Goal: Use online tool/utility: Utilize a website feature to perform a specific function

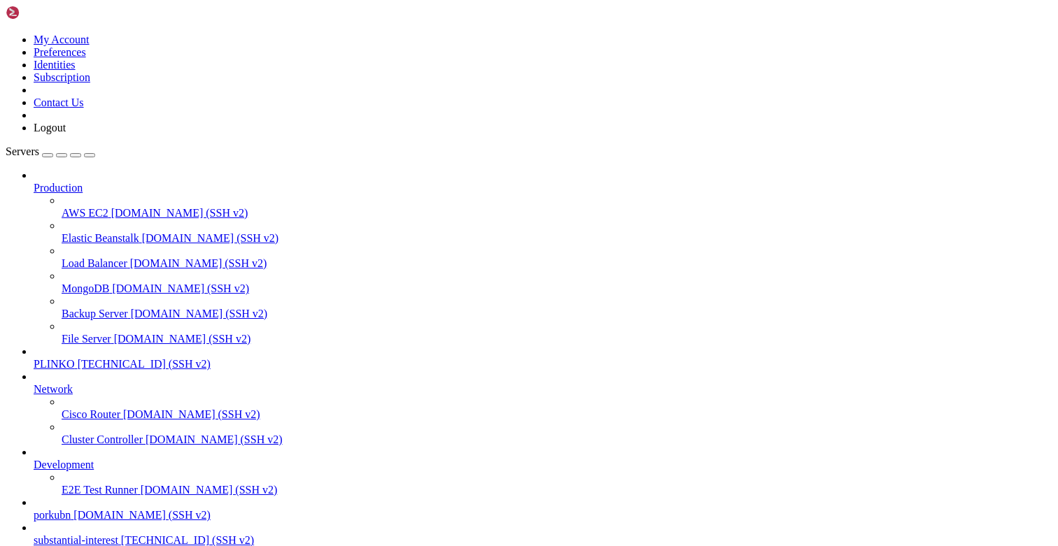
scroll to position [92, 0]
click at [69, 534] on span "substantial-interest" at bounding box center [76, 540] width 85 height 12
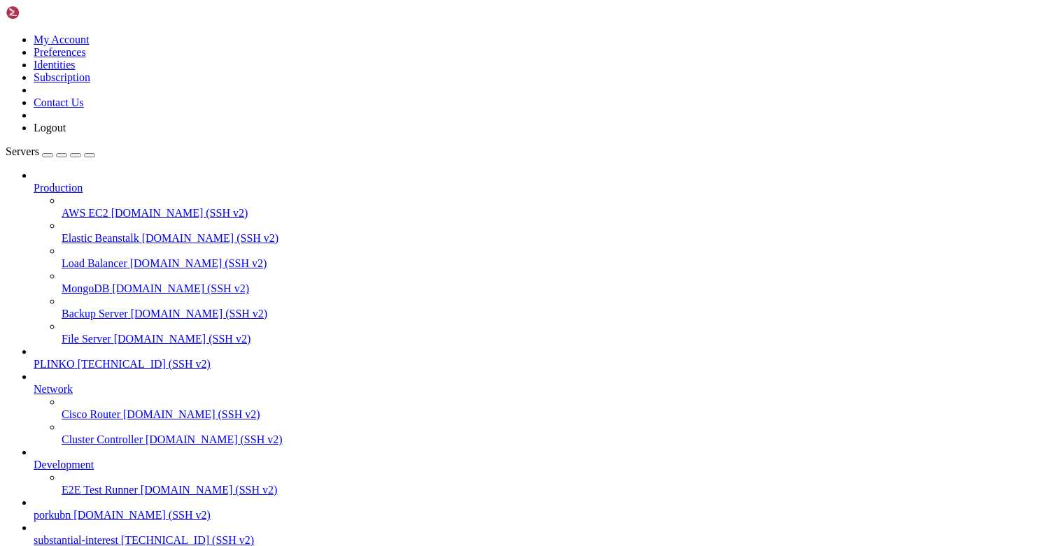
drag, startPoint x: 113, startPoint y: 1178, endPoint x: 15, endPoint y: 1166, distance: 99.4
copy div "Last login: [DATE] from [TECHNICAL_ID] root@substantialinterest:~# docker compo…"
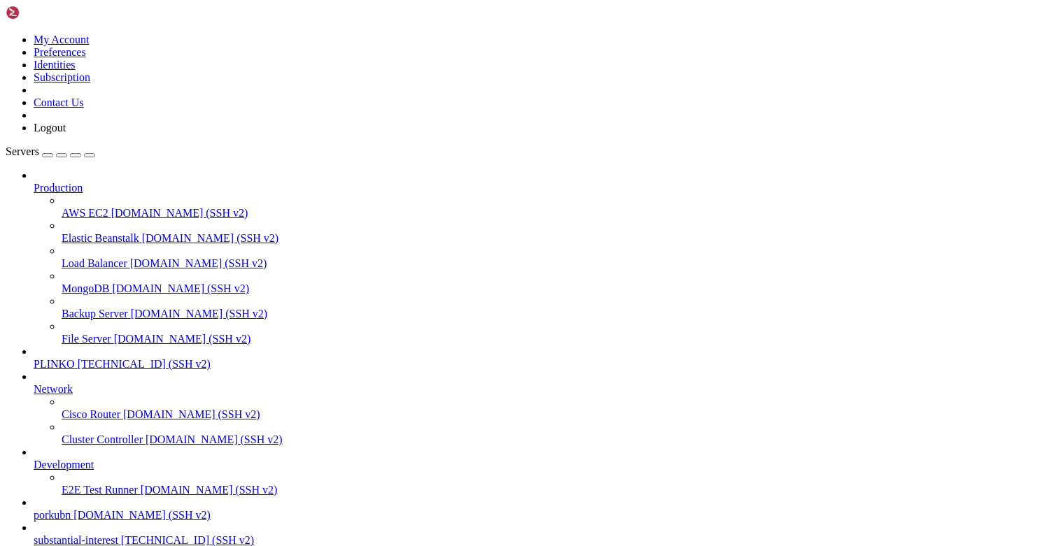
scroll to position [219, 0]
drag, startPoint x: 73, startPoint y: 1126, endPoint x: 12, endPoint y: 1088, distance: 72.0
drag, startPoint x: 17, startPoint y: 1026, endPoint x: 11, endPoint y: 1009, distance: 17.9
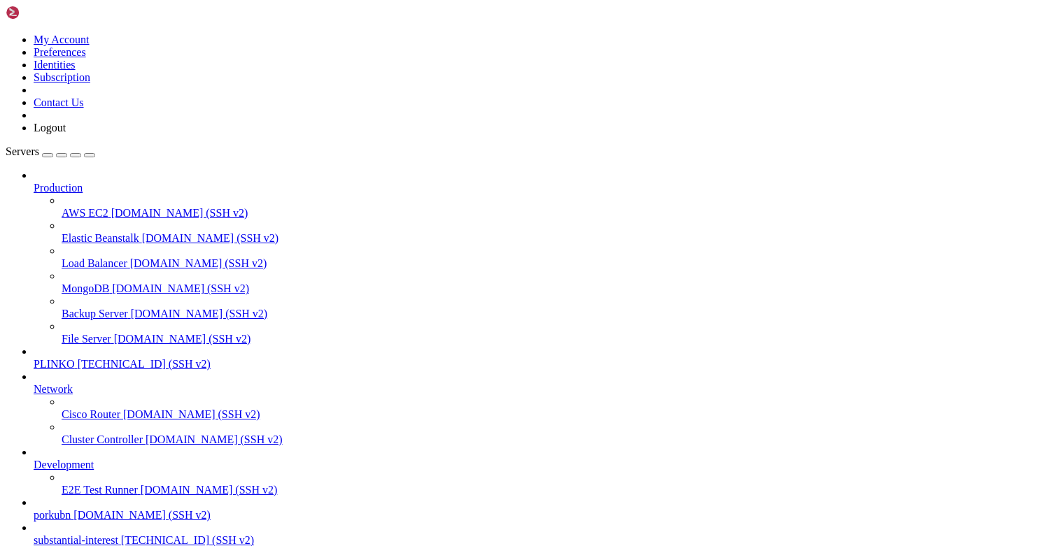
drag, startPoint x: 8, startPoint y: 1018, endPoint x: 169, endPoint y: 1068, distance: 168.4
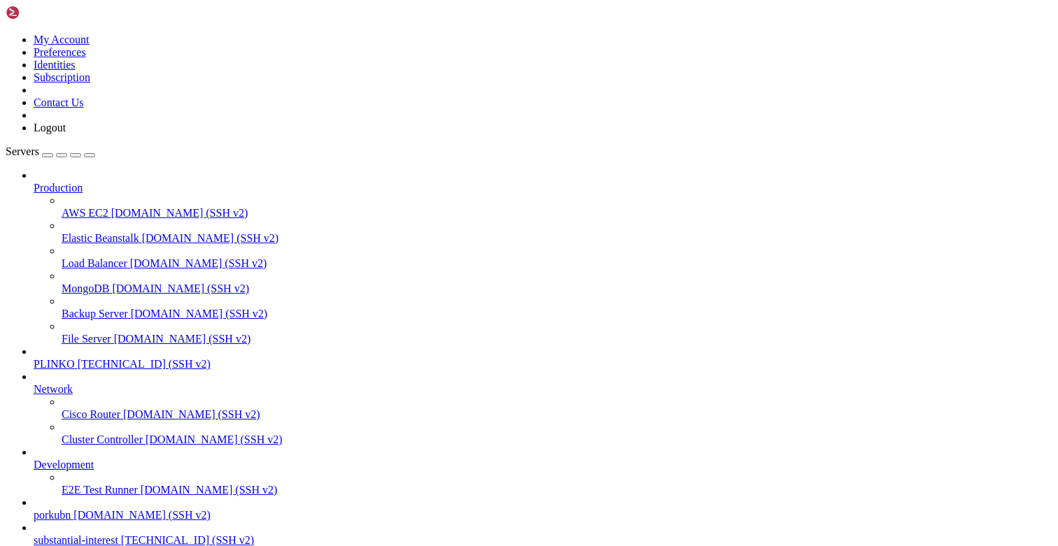
drag, startPoint x: 13, startPoint y: 1016, endPoint x: 417, endPoint y: 1270, distance: 477.5
copy div "root@substantialinterest:~# docker compose -f /opt/facebook-etl/docker-compose.…"
